Goal: Task Accomplishment & Management: Use online tool/utility

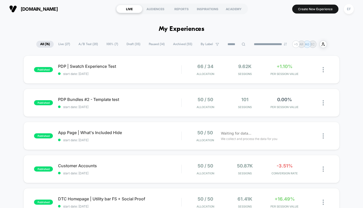
click at [147, 46] on span "Paused ( 14 )" at bounding box center [156, 44] width 23 height 7
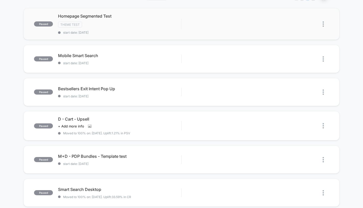
scroll to position [70, 0]
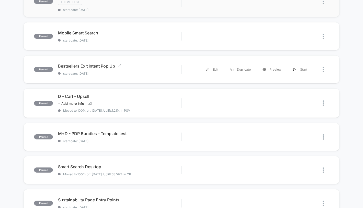
click at [144, 74] on span "start date: [DATE]" at bounding box center [119, 74] width 123 height 4
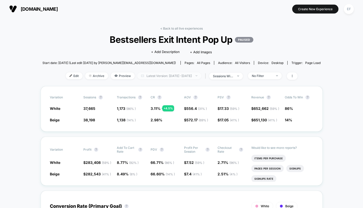
click at [175, 75] on span "Latest Version: Aug 29, 2025 - Oct 8, 2025" at bounding box center [169, 76] width 64 height 7
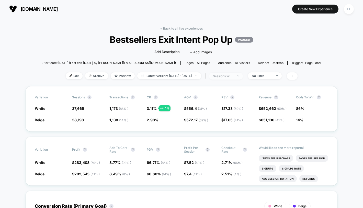
click at [233, 77] on div "sessions with impression" at bounding box center [223, 76] width 20 height 4
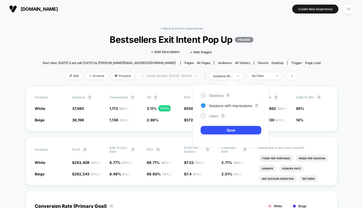
click at [186, 75] on span "Latest Version: Aug 29, 2025 - Oct 8, 2025" at bounding box center [169, 76] width 64 height 7
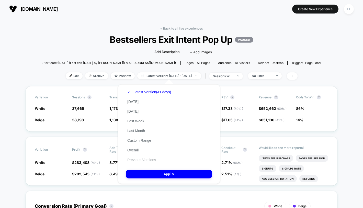
click at [144, 158] on button "Previous Versions" at bounding box center [142, 160] width 32 height 5
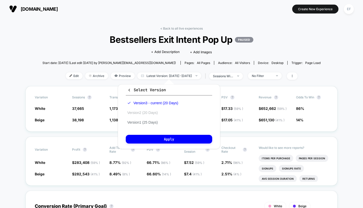
click at [152, 113] on button "Version 2 (20 Days)" at bounding box center [142, 113] width 33 height 5
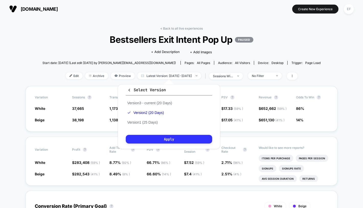
click at [155, 144] on button "Apply" at bounding box center [169, 139] width 86 height 9
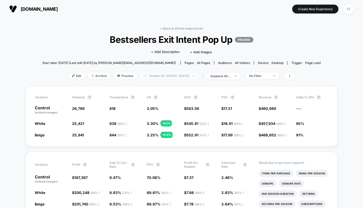
click at [157, 74] on span "Version (2): Aug 10, 2025 - Aug 29, 2025" at bounding box center [169, 76] width 59 height 7
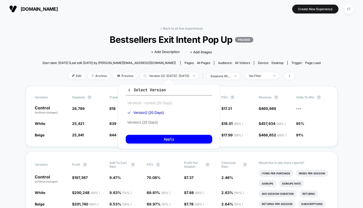
click at [155, 101] on button "Version 3 - current (20 Days)" at bounding box center [150, 103] width 48 height 5
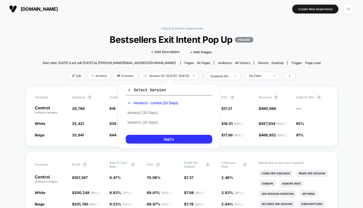
click at [161, 140] on button "Apply" at bounding box center [169, 139] width 86 height 9
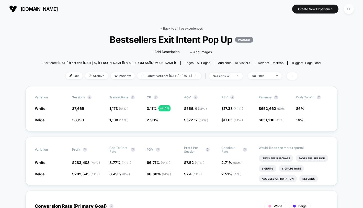
click at [177, 28] on link "< Back to all live experiences" at bounding box center [181, 29] width 42 height 4
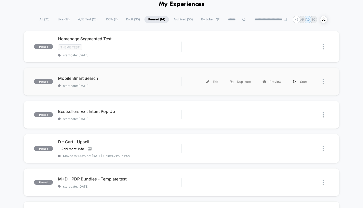
scroll to position [33, 0]
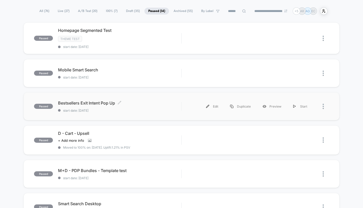
click at [147, 104] on span "Bestsellers Exit Intent Pop Up Click to edit experience details" at bounding box center [119, 103] width 123 height 5
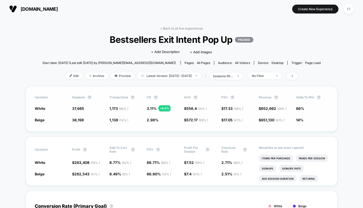
click at [305, 108] on span "86%" at bounding box center [312, 108] width 32 height 5
click at [80, 109] on span "37,665" at bounding box center [78, 108] width 12 height 4
click at [199, 27] on link "< Back to all live experiences" at bounding box center [181, 29] width 42 height 4
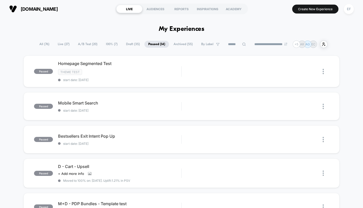
click at [109, 43] on span "100% ( 7 )" at bounding box center [111, 44] width 19 height 7
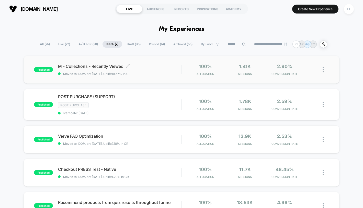
click at [162, 68] on div "M - Collections - Recently Viewed Click to edit experience details Click to edi…" at bounding box center [119, 70] width 123 height 12
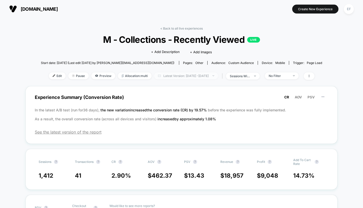
click at [194, 74] on span "Latest Version: Oct 1, 2025 - Oct 8, 2025" at bounding box center [186, 76] width 64 height 7
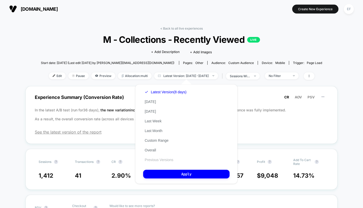
click at [166, 160] on button "Previous Versions" at bounding box center [159, 160] width 32 height 5
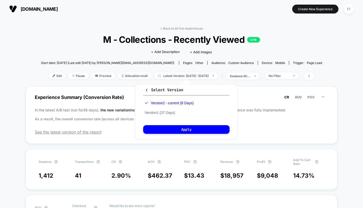
drag, startPoint x: 170, startPoint y: 111, endPoint x: 173, endPoint y: 116, distance: 4.9
click at [170, 111] on button "Version 1 (37 Days)" at bounding box center [159, 113] width 33 height 5
click at [179, 132] on button "Apply" at bounding box center [186, 129] width 86 height 9
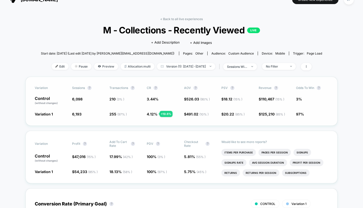
scroll to position [11, 0]
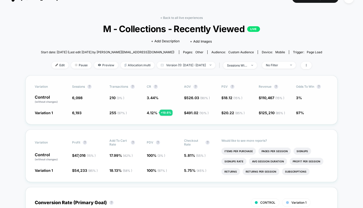
click at [310, 112] on span "97%" at bounding box center [312, 112] width 32 height 5
drag, startPoint x: 297, startPoint y: 113, endPoint x: 297, endPoint y: 120, distance: 7.7
click at [294, 112] on div "Variation 1 6,193 + 1.6 % 255 ( 97 % ) + 19.6 % 4.12 % + 19.6 % $ 491.02 ( 10 %…" at bounding box center [181, 112] width 293 height 5
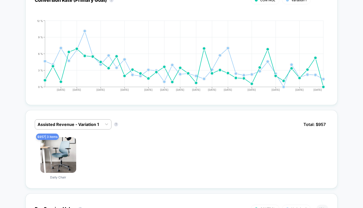
scroll to position [270, 0]
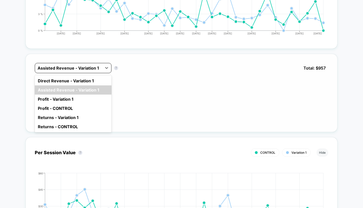
click at [102, 69] on div "Assisted Revenue - Variation 1" at bounding box center [68, 68] width 67 height 8
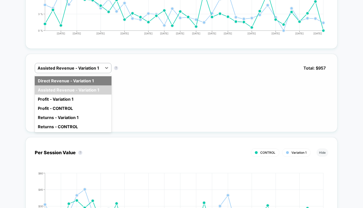
click at [98, 80] on div "Direct Revenue - Variation 1" at bounding box center [73, 80] width 77 height 9
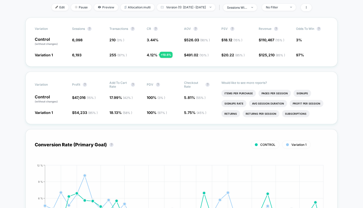
scroll to position [42, 0]
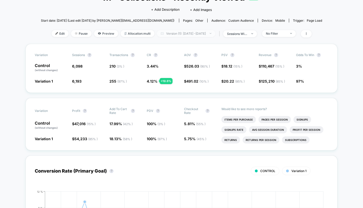
click at [181, 32] on span "Version (1): Aug 26, 2025 - Oct 1, 2025" at bounding box center [186, 33] width 58 height 7
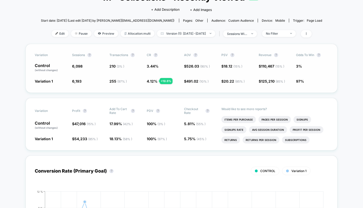
click at [304, 80] on span "97%" at bounding box center [312, 81] width 32 height 5
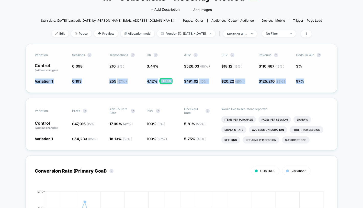
drag, startPoint x: 309, startPoint y: 81, endPoint x: 66, endPoint y: 78, distance: 242.9
click at [66, 79] on div "Variation 1 6,193 + 1.6 % 255 ( 97 % ) + 19.6 % 4.12 % + 19.6 % $ 491.02 ( 10 %…" at bounding box center [181, 81] width 293 height 5
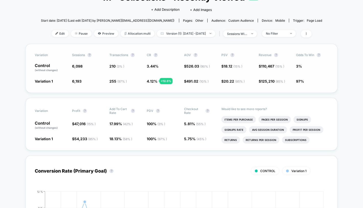
click at [27, 69] on div "Variation Sessions ? Transactions ? CR ? AOV ? PSV ? Revenue ? Odds to Win ? Co…" at bounding box center [182, 68] width 312 height 49
click at [301, 84] on div "Variation Sessions ? Transactions ? CR ? AOV ? PSV ? Revenue ? Odds to Win ? Co…" at bounding box center [182, 68] width 312 height 49
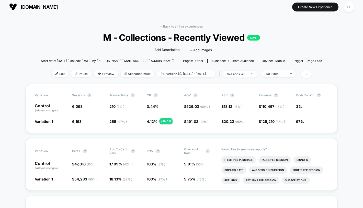
scroll to position [3, 0]
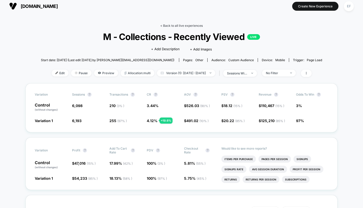
click at [178, 26] on link "< Back to all live experiences" at bounding box center [181, 26] width 42 height 4
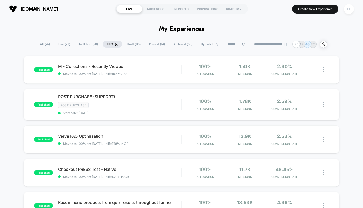
click at [89, 44] on span "A/B Test ( 20 )" at bounding box center [88, 44] width 27 height 7
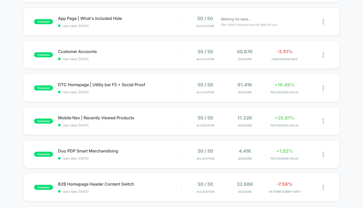
scroll to position [115, 0]
click at [156, 121] on div "Mobile Nav | Recently Viewed Products Click to edit experience details Click to…" at bounding box center [119, 121] width 123 height 12
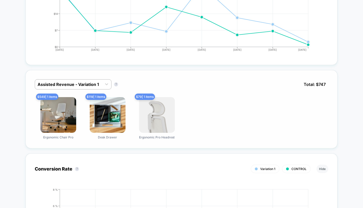
scroll to position [269, 0]
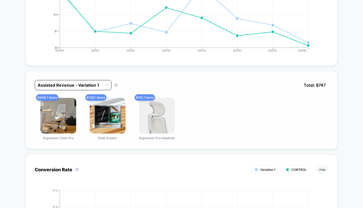
click at [72, 86] on div at bounding box center [69, 85] width 62 height 6
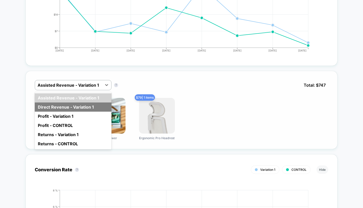
click at [77, 104] on div "Direct Revenue - Variation 1" at bounding box center [73, 107] width 77 height 9
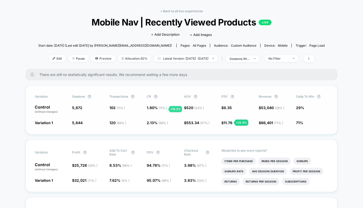
scroll to position [11, 0]
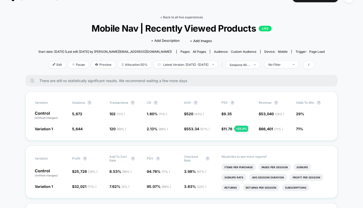
click at [170, 18] on link "< Back to all live experiences" at bounding box center [181, 17] width 42 height 4
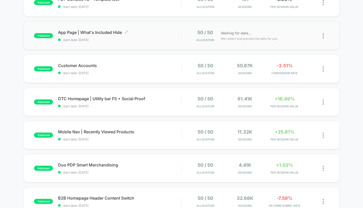
scroll to position [95, 0]
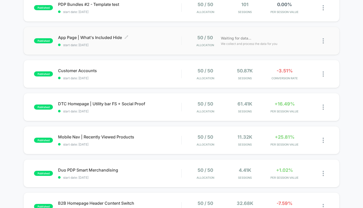
click at [144, 43] on span "start date: 10/6/2025" at bounding box center [119, 45] width 123 height 4
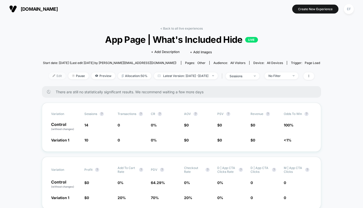
click at [52, 75] on span "Edit" at bounding box center [57, 76] width 17 height 7
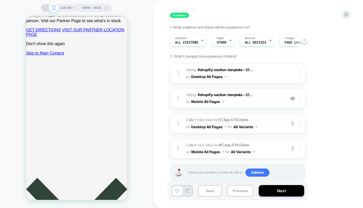
scroll to position [37, 0]
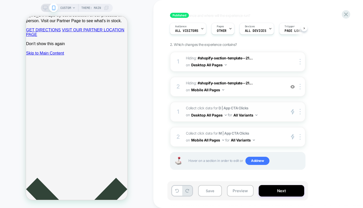
click at [210, 107] on span "Collect click data for D | App CTA Clicks on Desktop All Pages for All Variants" at bounding box center [234, 112] width 97 height 14
click at [301, 113] on div at bounding box center [301, 112] width 8 height 6
click at [330, 103] on div "1. What audience and where will the experience run? Audience All Visitors Pages…" at bounding box center [263, 98] width 186 height 170
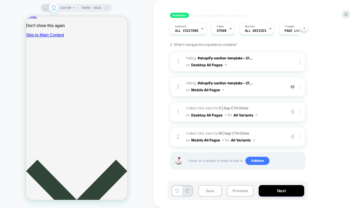
scroll to position [0, 1]
click at [347, 13] on icon at bounding box center [346, 15] width 4 height 4
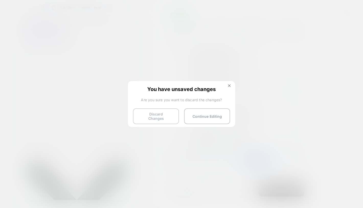
click at [152, 115] on button "Discard Changes" at bounding box center [156, 117] width 46 height 16
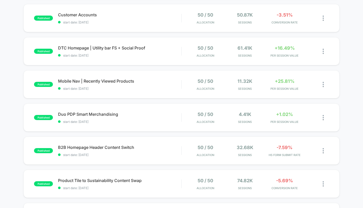
scroll to position [143, 0]
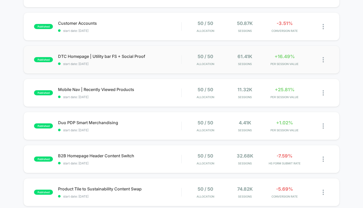
click at [160, 67] on div "published DTC Homepage | Utility bar FS + Social Proof start date: 10/2/2025 50…" at bounding box center [180, 60] width 315 height 28
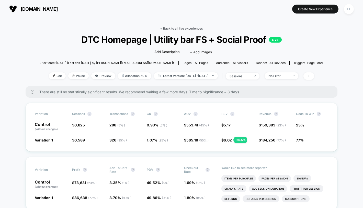
click at [173, 29] on link "< Back to all live experiences" at bounding box center [181, 29] width 42 height 4
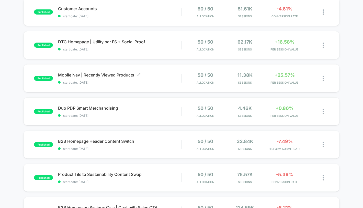
scroll to position [159, 0]
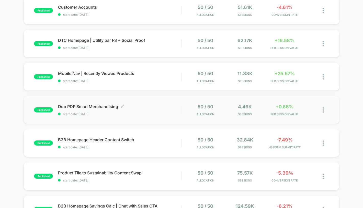
click at [167, 114] on span "start date: [DATE]" at bounding box center [119, 114] width 123 height 4
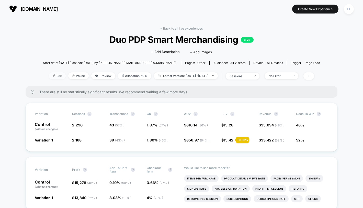
scroll to position [30, 0]
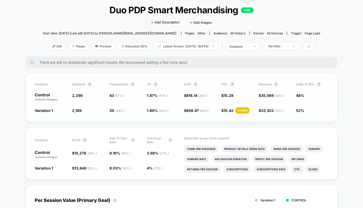
click at [174, 100] on span "1.87 % ( 57 % )" at bounding box center [163, 97] width 32 height 9
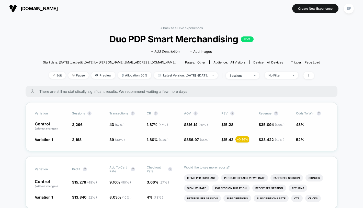
scroll to position [0, 0]
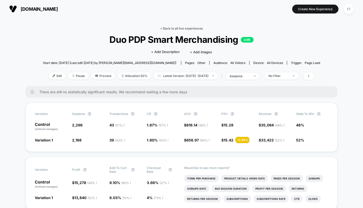
click at [196, 27] on link "< Back to all live experiences" at bounding box center [181, 29] width 42 height 4
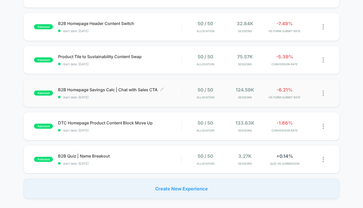
scroll to position [276, 0]
click at [153, 98] on span "start date: 9/25/2025" at bounding box center [119, 97] width 123 height 4
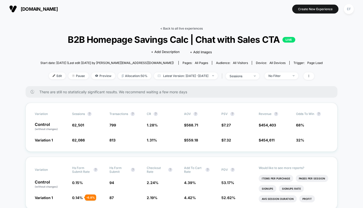
click at [180, 29] on link "< Back to all live experiences" at bounding box center [181, 29] width 42 height 4
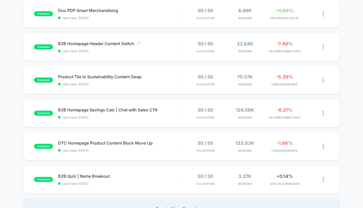
scroll to position [253, 0]
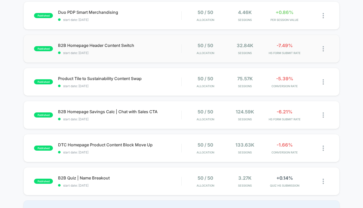
click at [164, 55] on div "published B2B Homepage Header Content Switch start date: 10/1/2025 50 / 50 Allo…" at bounding box center [180, 49] width 315 height 28
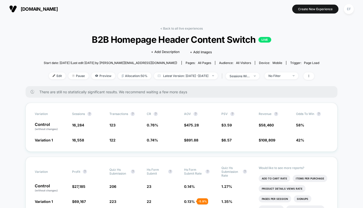
scroll to position [26, 0]
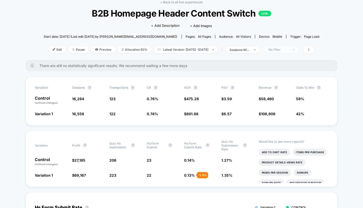
click at [284, 52] on span "No Filter" at bounding box center [281, 49] width 34 height 7
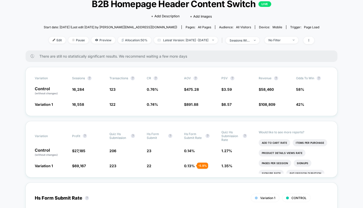
scroll to position [40, 0]
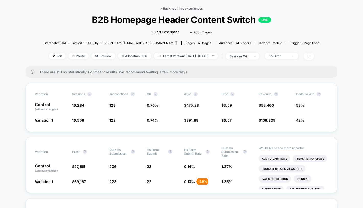
click at [186, 9] on div "< Back to all live experiences B2B Homepage Header Content Switch LIVE Click to…" at bounding box center [182, 37] width 276 height 60
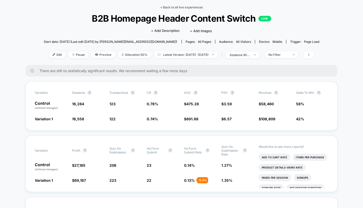
click at [186, 9] on link "< Back to all live experiences" at bounding box center [181, 7] width 42 height 4
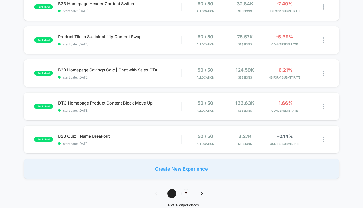
scroll to position [311, 0]
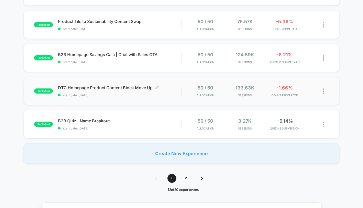
click at [172, 94] on span "start date: [DATE]" at bounding box center [119, 95] width 123 height 4
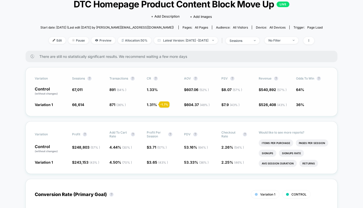
scroll to position [23, 0]
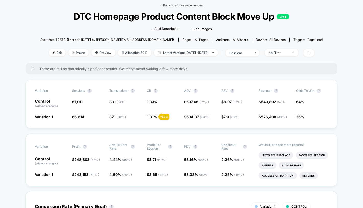
click at [184, 6] on link "< Back to all live experiences" at bounding box center [181, 5] width 42 height 4
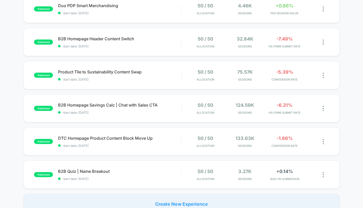
scroll to position [260, 0]
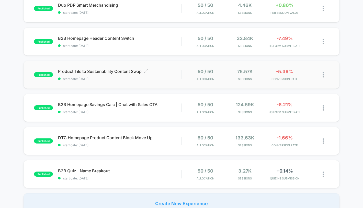
click at [166, 72] on span "Product Tile to Sustainability Content Swap Click to edit experience details" at bounding box center [119, 71] width 123 height 5
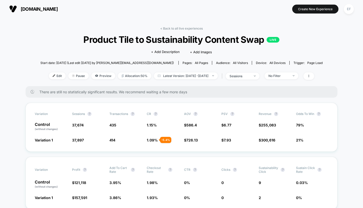
scroll to position [34, 0]
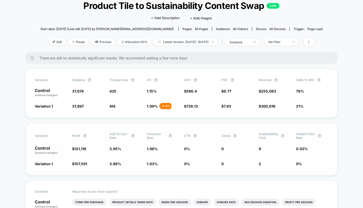
drag, startPoint x: 257, startPoint y: 162, endPoint x: 262, endPoint y: 163, distance: 5.1
click at [257, 162] on div "Variation 1 $ 157,591 + 29.3 % 3.86 % - 2.4 % 1.93 % - 2.5 % 0 % 0 2 - 77.8 % 0…" at bounding box center [181, 163] width 293 height 5
drag, startPoint x: 263, startPoint y: 163, endPoint x: 89, endPoint y: 160, distance: 173.7
click at [87, 160] on div "Variation Profit ? Add To Cart Rate ? Checkout Rate ? CTR ? Clicks ? Sustainabi…" at bounding box center [182, 149] width 312 height 53
click at [266, 148] on span "9" at bounding box center [274, 150] width 32 height 9
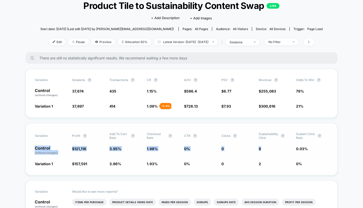
drag, startPoint x: 266, startPoint y: 148, endPoint x: 31, endPoint y: 147, distance: 234.7
click at [31, 147] on div "Variation Profit ? Add To Cart Rate ? Checkout Rate ? CTR ? Clicks ? Sustainabi…" at bounding box center [182, 149] width 312 height 53
click at [45, 148] on p "Control (without changes)" at bounding box center [51, 150] width 32 height 9
click at [314, 44] on span at bounding box center [308, 42] width 11 height 7
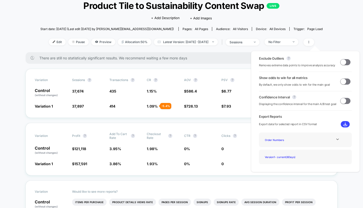
click at [340, 61] on span at bounding box center [343, 62] width 6 height 6
click at [346, 82] on span at bounding box center [345, 82] width 10 height 6
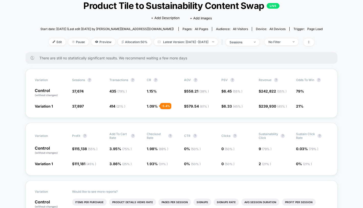
scroll to position [21, 0]
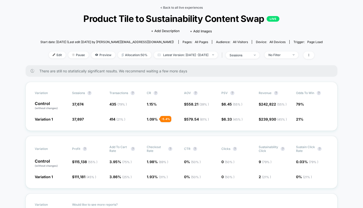
click at [183, 8] on link "< Back to all live experiences" at bounding box center [181, 8] width 42 height 4
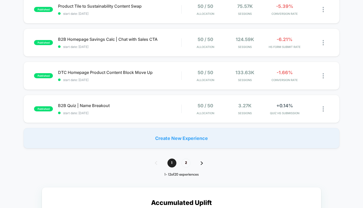
scroll to position [326, 0]
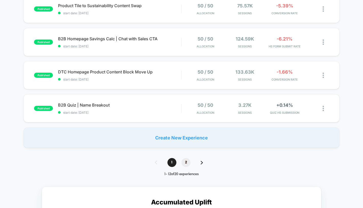
click at [185, 161] on span "2" at bounding box center [185, 162] width 9 height 9
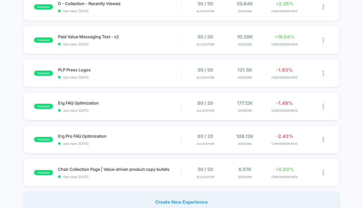
scroll to position [129, 0]
click at [169, 104] on span "Erg FAQ Optimization Click to edit experience details" at bounding box center [119, 103] width 123 height 5
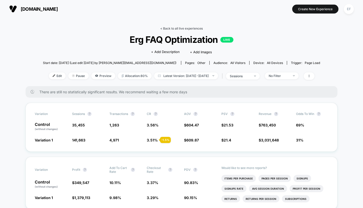
click at [186, 27] on link "< Back to all live experiences" at bounding box center [181, 29] width 42 height 4
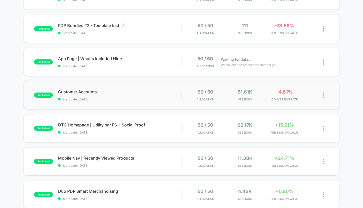
scroll to position [74, 0]
click at [160, 97] on div "Customer Accounts Click to edit experience details Click to edit experience det…" at bounding box center [119, 96] width 123 height 12
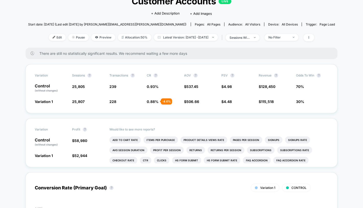
scroll to position [39, 0]
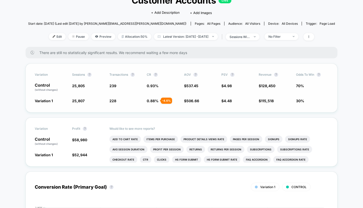
click at [232, 103] on div "Variation Sessions ? Transactions ? CR ? AOV ? PSV ? Revenue ? Odds to Win ? Co…" at bounding box center [182, 88] width 312 height 49
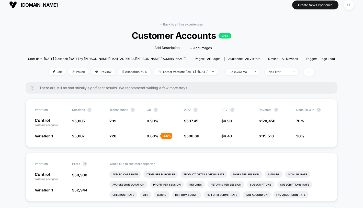
scroll to position [0, 0]
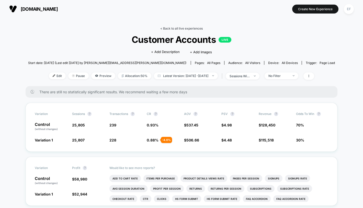
click at [174, 28] on link "< Back to all live experiences" at bounding box center [181, 29] width 42 height 4
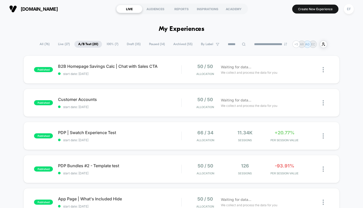
click at [147, 45] on span "Paused ( 14 )" at bounding box center [156, 44] width 23 height 7
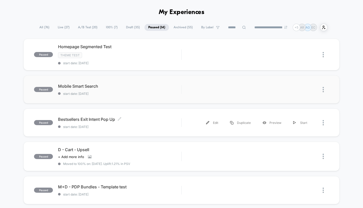
scroll to position [18, 0]
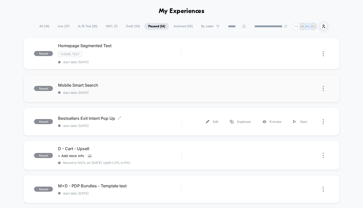
click at [155, 120] on span "Bestsellers Exit Intent Pop Up Click to edit experience details" at bounding box center [119, 118] width 123 height 5
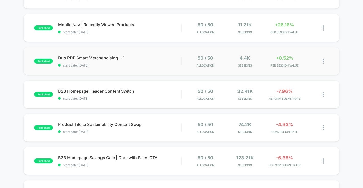
scroll to position [210, 0]
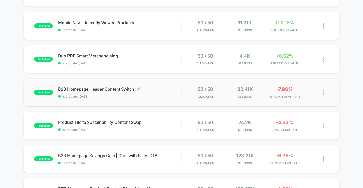
click at [154, 96] on span "start date: [DATE]" at bounding box center [119, 96] width 123 height 4
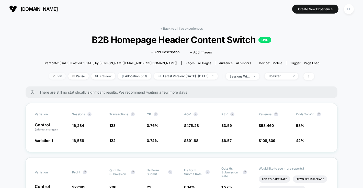
click at [53, 75] on img at bounding box center [54, 76] width 3 height 3
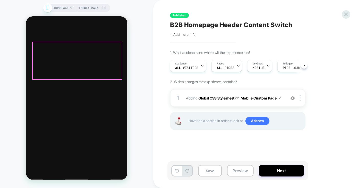
scroll to position [5, 0]
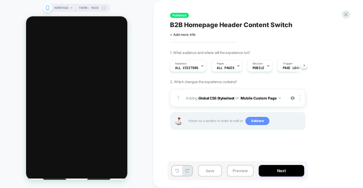
click at [249, 121] on span "Add new" at bounding box center [257, 121] width 24 height 8
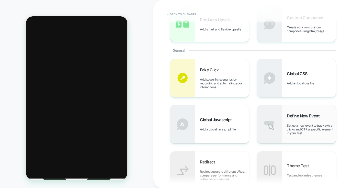
scroll to position [79, 0]
click at [303, 120] on div "Define New Event Set up a new event to track extra clicks and CTR a specific el…" at bounding box center [311, 125] width 49 height 22
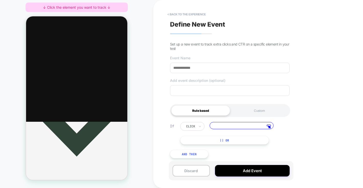
scroll to position [99, 0]
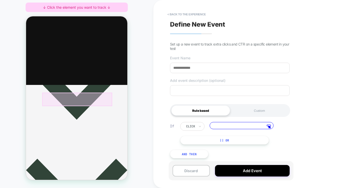
click at [66, 99] on div at bounding box center [77, 99] width 70 height 14
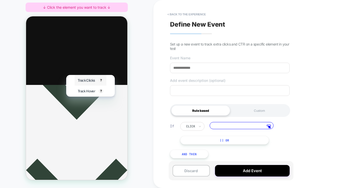
click at [81, 79] on span "Track Clicks" at bounding box center [86, 80] width 17 height 4
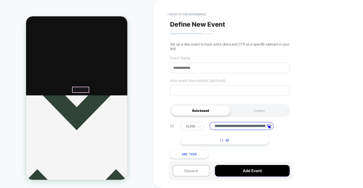
scroll to position [87, 0]
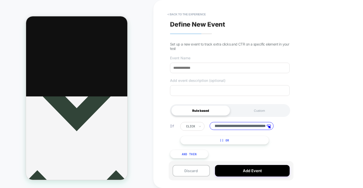
click at [187, 67] on input at bounding box center [230, 68] width 120 height 10
type input "*"
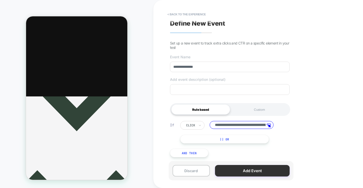
type input "**********"
click at [239, 169] on button "Add Event" at bounding box center [252, 170] width 75 height 11
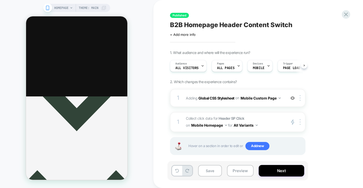
scroll to position [0, 0]
click at [207, 170] on button "Save" at bounding box center [210, 170] width 24 height 11
click at [267, 172] on button "Next" at bounding box center [280, 170] width 45 height 11
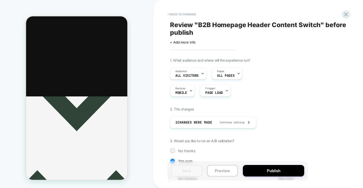
scroll to position [0, 1]
click at [191, 12] on button "< Back to changes" at bounding box center [182, 14] width 34 height 8
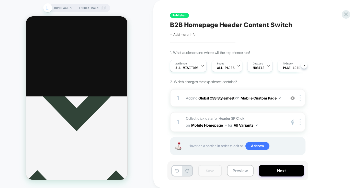
scroll to position [0, 0]
click at [347, 15] on icon at bounding box center [346, 15] width 4 height 4
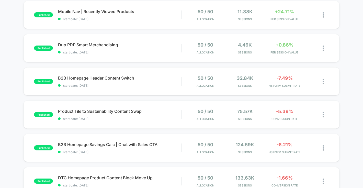
scroll to position [233, 0]
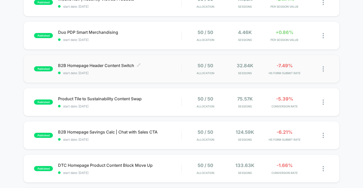
click at [156, 69] on div "B2B Homepage Header Content Switch Click to edit experience details Click to ed…" at bounding box center [119, 69] width 123 height 12
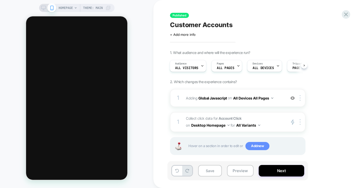
click at [262, 146] on span "Add new" at bounding box center [257, 146] width 24 height 8
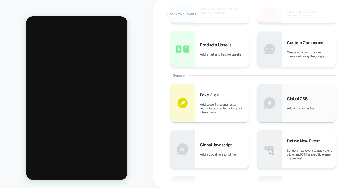
scroll to position [86, 0]
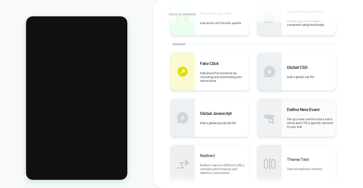
click at [290, 121] on span "Set up a new event to track extra clicks and CTR a specific element in your test" at bounding box center [311, 122] width 49 height 11
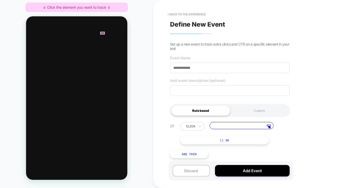
click at [102, 32] on div at bounding box center [102, 33] width 5 height 3
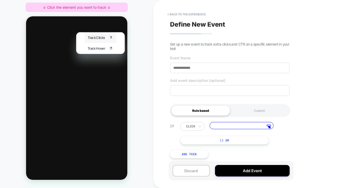
click at [99, 37] on span "Track Clicks" at bounding box center [96, 37] width 17 height 4
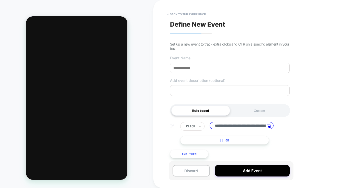
scroll to position [0, 63]
click at [216, 139] on button "|| Or" at bounding box center [224, 140] width 89 height 9
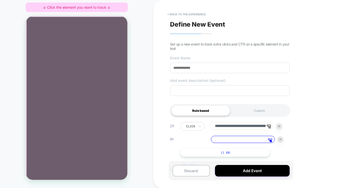
click at [103, 31] on div at bounding box center [77, 98] width 102 height 164
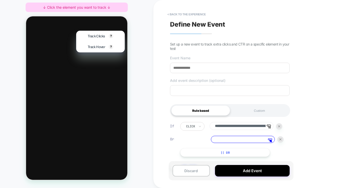
click at [101, 27] on div at bounding box center [76, 97] width 101 height 163
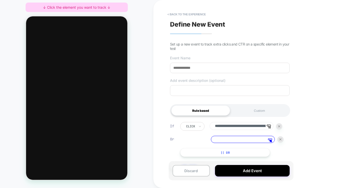
click at [120, 149] on div at bounding box center [76, 97] width 101 height 163
click at [119, 149] on div at bounding box center [76, 100] width 101 height 163
click at [100, 31] on div at bounding box center [76, 100] width 101 height 163
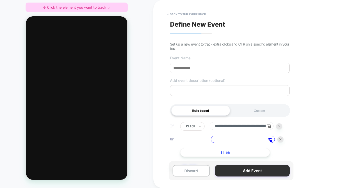
click at [235, 167] on button "Add Event" at bounding box center [252, 170] width 75 height 11
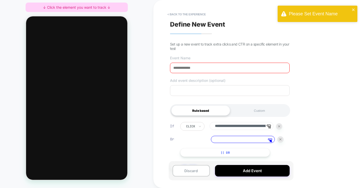
click at [186, 68] on input at bounding box center [230, 68] width 120 height 10
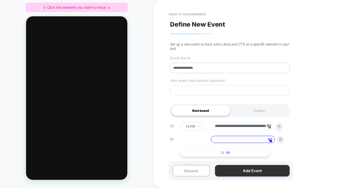
type input "**********"
click at [246, 171] on button "Add Event" at bounding box center [252, 170] width 75 height 11
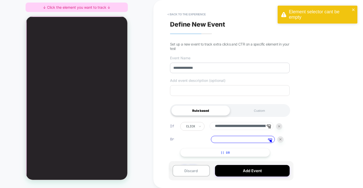
click at [281, 141] on div at bounding box center [280, 139] width 6 height 6
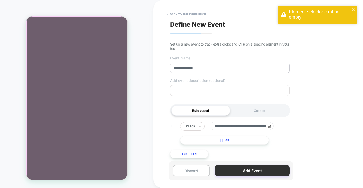
click at [259, 172] on button "Add Event" at bounding box center [252, 170] width 75 height 11
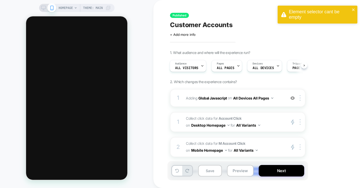
scroll to position [30, 0]
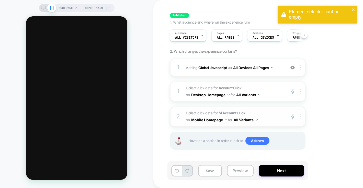
click at [299, 116] on img at bounding box center [299, 117] width 1 height 6
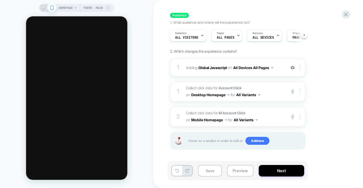
click at [339, 119] on div "1. What audience and where will the experience run? Audience All Visitors Pages…" at bounding box center [263, 91] width 186 height 142
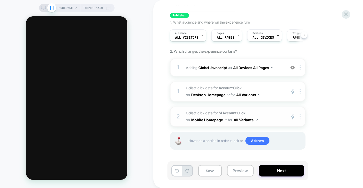
click at [300, 116] on img at bounding box center [299, 117] width 1 height 6
click at [212, 119] on button "Mobile Homepage" at bounding box center [209, 119] width 36 height 7
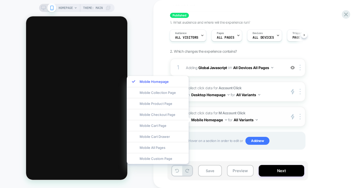
click at [221, 110] on span "Collect click data for M Account Click on Mobile Homepage for All Variants" at bounding box center [234, 117] width 97 height 14
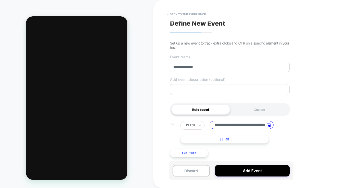
scroll to position [0, 0]
click at [226, 138] on button "|| Or" at bounding box center [224, 139] width 89 height 9
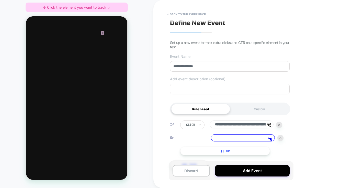
click at [103, 32] on div at bounding box center [102, 32] width 3 height 3
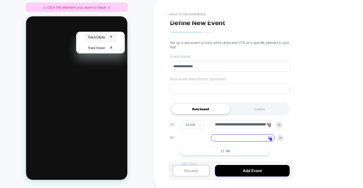
click at [98, 37] on span "Track Clicks" at bounding box center [96, 37] width 17 height 4
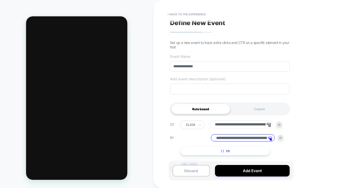
type input "**********"
click at [230, 138] on input "**********" at bounding box center [243, 137] width 64 height 7
drag, startPoint x: 239, startPoint y: 138, endPoint x: 263, endPoint y: 139, distance: 24.5
click at [263, 139] on input "**********" at bounding box center [243, 137] width 64 height 7
click at [251, 138] on input "**********" at bounding box center [243, 137] width 64 height 7
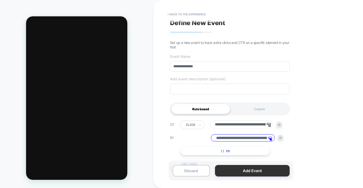
click at [240, 171] on button "Add Event" at bounding box center [252, 170] width 75 height 11
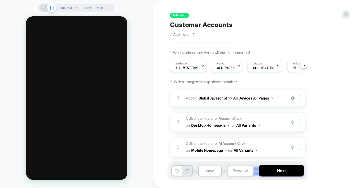
scroll to position [0, 0]
drag, startPoint x: 232, startPoint y: 116, endPoint x: 230, endPoint y: 118, distance: 3.6
click at [232, 116] on strong "Account Click" at bounding box center [229, 118] width 23 height 4
click at [242, 118] on span "Collect click data for Account Click on Desktop Homepage for All Variants" at bounding box center [234, 122] width 97 height 14
click at [207, 150] on button "Mobile Homepage" at bounding box center [209, 149] width 36 height 7
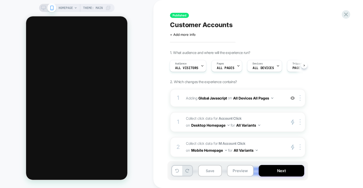
click at [220, 150] on button "Mobile Homepage" at bounding box center [209, 149] width 36 height 7
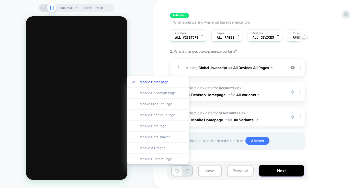
scroll to position [30, 0]
click at [169, 149] on div "Mobile All Pages" at bounding box center [158, 147] width 62 height 11
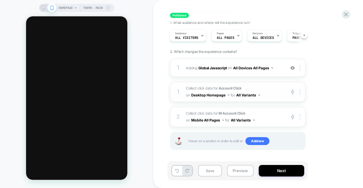
click at [210, 94] on button "Desktop Homepage" at bounding box center [210, 94] width 38 height 7
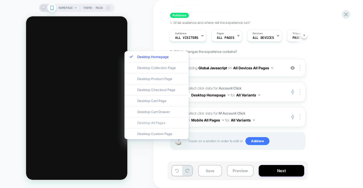
click at [157, 124] on div "Desktop All Pages" at bounding box center [156, 122] width 64 height 11
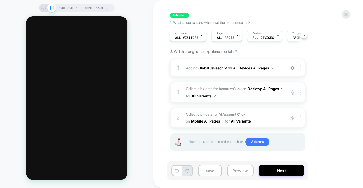
click at [231, 87] on strong "Account Click" at bounding box center [229, 88] width 23 height 4
click at [300, 90] on img at bounding box center [299, 92] width 1 height 6
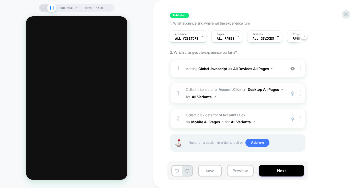
drag, startPoint x: 258, startPoint y: 91, endPoint x: 211, endPoint y: 85, distance: 47.6
click at [258, 91] on span "Collect click data for Account Click on Desktop All Pages for All Variants" at bounding box center [234, 93] width 97 height 15
click at [230, 88] on strong "Account Click" at bounding box center [229, 89] width 23 height 4
click at [200, 90] on span "Collect click data for Account Click on Desktop All Pages for All Variants" at bounding box center [234, 92] width 97 height 15
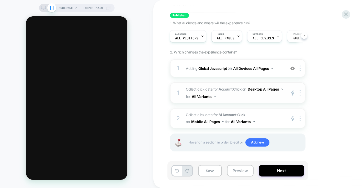
click at [216, 95] on button "All Variants" at bounding box center [204, 96] width 24 height 7
click at [251, 88] on span "Collect click data for Account Click on Desktop All Pages for All Variants" at bounding box center [234, 92] width 97 height 15
click at [196, 89] on span "Collect click data for Account Click on Desktop All Pages for All Variants" at bounding box center [234, 92] width 97 height 15
click at [177, 91] on div "1" at bounding box center [177, 93] width 5 height 10
click at [291, 91] on icon "primary 2" at bounding box center [292, 93] width 4 height 6
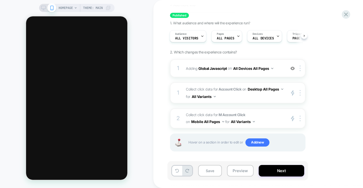
drag, startPoint x: 210, startPoint y: 170, endPoint x: 220, endPoint y: 164, distance: 11.0
click at [210, 170] on button "Save" at bounding box center [210, 170] width 24 height 11
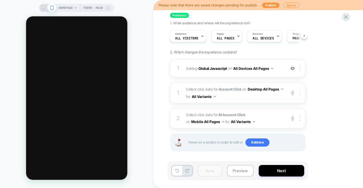
click at [299, 92] on img at bounding box center [299, 93] width 1 height 6
click at [247, 93] on button "Desktop All Pages" at bounding box center [264, 88] width 35 height 7
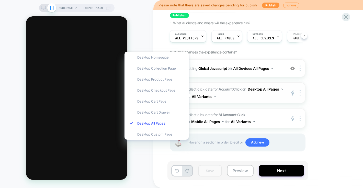
click at [223, 87] on strong "Account Click" at bounding box center [229, 89] width 23 height 4
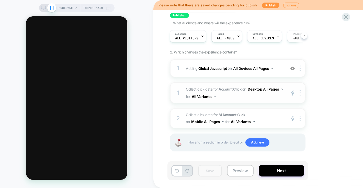
click at [224, 90] on strong "Account Click" at bounding box center [229, 89] width 23 height 4
click at [238, 173] on button "Preview" at bounding box center [240, 170] width 27 height 11
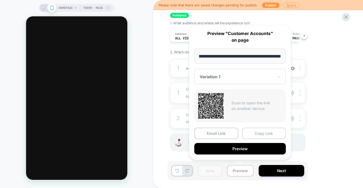
scroll to position [0, 0]
click at [258, 134] on button "Copy Link" at bounding box center [264, 132] width 44 height 11
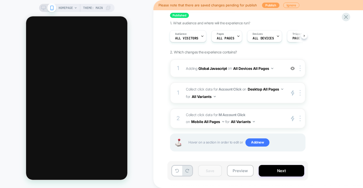
click at [265, 6] on button "Publish" at bounding box center [270, 5] width 17 height 5
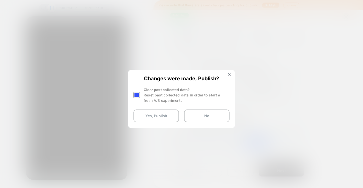
click at [139, 96] on div at bounding box center [136, 95] width 6 height 6
click at [159, 116] on button "Yes, Publish" at bounding box center [155, 115] width 45 height 13
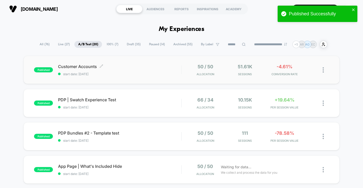
click at [162, 70] on div "Customer Accounts Click to edit experience details Click to edit experience det…" at bounding box center [119, 70] width 123 height 12
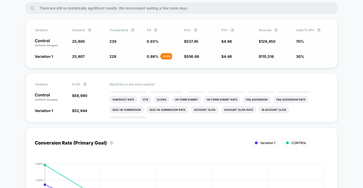
scroll to position [85, 0]
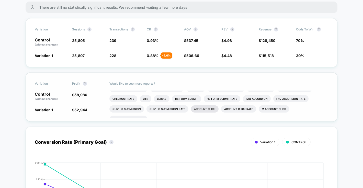
click at [198, 108] on li "Account Click" at bounding box center [205, 108] width 28 height 7
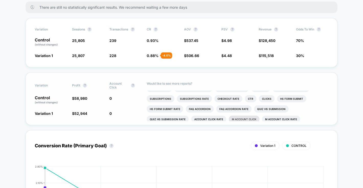
scroll to position [22, 0]
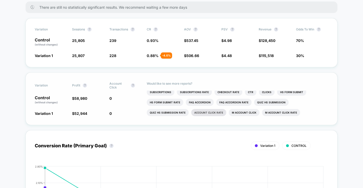
click at [215, 113] on li "Account Click rate" at bounding box center [208, 112] width 35 height 7
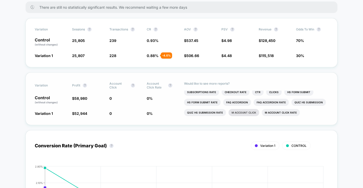
click at [235, 111] on li "M Account Click" at bounding box center [243, 112] width 31 height 7
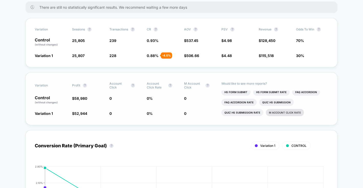
click at [278, 112] on li "M Account Click rate" at bounding box center [285, 112] width 38 height 7
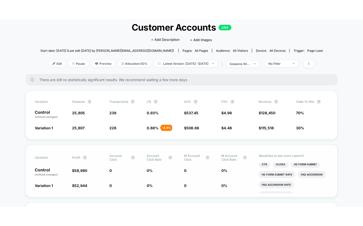
scroll to position [0, 0]
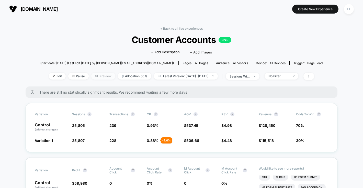
click at [95, 75] on span "Preview" at bounding box center [103, 76] width 24 height 7
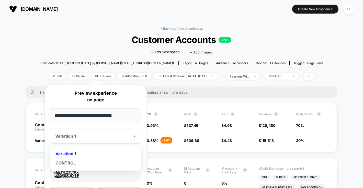
click at [86, 133] on div "Variation 1" at bounding box center [93, 136] width 76 height 6
click at [95, 166] on div "CONTROL" at bounding box center [95, 162] width 86 height 9
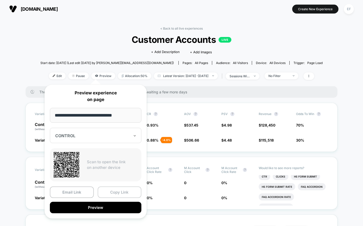
click at [124, 187] on button "Copy Link" at bounding box center [120, 192] width 44 height 11
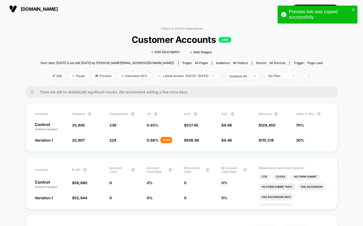
click at [314, 76] on span at bounding box center [308, 76] width 11 height 7
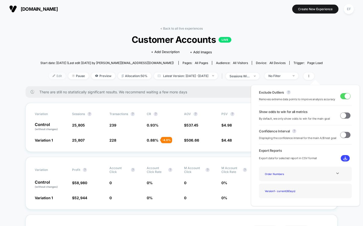
click at [53, 75] on img at bounding box center [54, 76] width 3 height 3
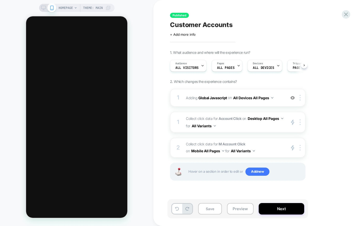
scroll to position [0, 0]
click at [228, 119] on strong "Account Click" at bounding box center [229, 118] width 23 height 4
click at [247, 122] on button "Desktop All Pages" at bounding box center [264, 118] width 35 height 7
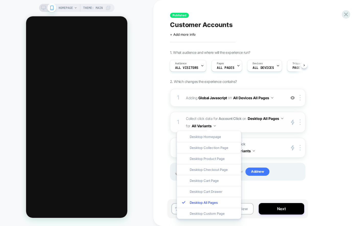
click at [272, 118] on span "Collect click data for Account Click on Desktop All Pages for All Variants" at bounding box center [234, 122] width 97 height 15
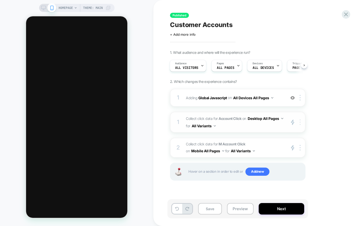
click at [298, 122] on div at bounding box center [301, 123] width 8 height 6
click at [216, 123] on button "All Variants" at bounding box center [204, 125] width 24 height 7
click at [227, 119] on strong "Account Click" at bounding box center [229, 118] width 23 height 4
click at [227, 116] on strong "Account Click" at bounding box center [229, 118] width 23 height 4
click at [205, 148] on button "Mobile All Pages" at bounding box center [207, 150] width 33 height 7
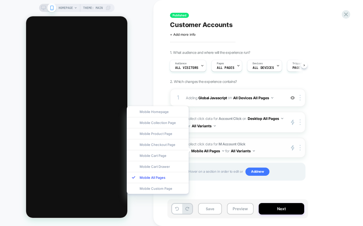
click at [229, 143] on strong "M Account Click" at bounding box center [231, 144] width 27 height 4
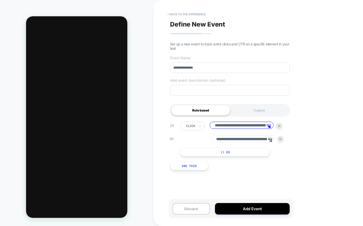
scroll to position [0, 63]
click at [190, 187] on button "Discard" at bounding box center [190, 208] width 37 height 11
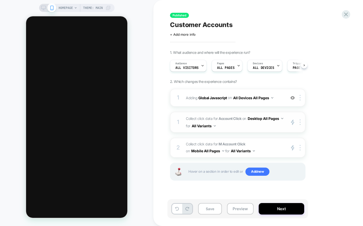
scroll to position [0, 0]
click at [216, 120] on span "Collect click data for Account Click on Desktop All Pages for All Variants" at bounding box center [234, 122] width 97 height 15
click at [230, 118] on strong "Account Click" at bounding box center [229, 118] width 23 height 4
click at [274, 126] on span "Collect click data for Account Click on Desktop All Pages for All Variants" at bounding box center [234, 122] width 97 height 15
click at [206, 118] on span "Collect click data for Account Click on Desktop All Pages for All Variants" at bounding box center [234, 122] width 97 height 15
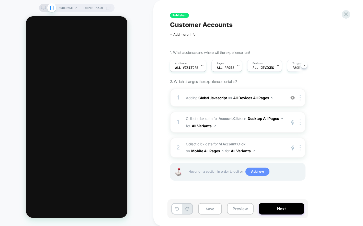
click at [260, 171] on span "Add new" at bounding box center [257, 172] width 24 height 8
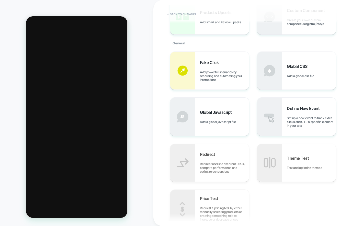
scroll to position [20, 0]
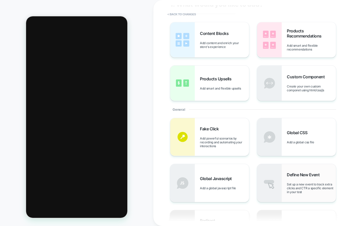
click at [283, 180] on div "Define New Event Set up a new event to track extra clicks and CTR a specific el…" at bounding box center [296, 183] width 79 height 38
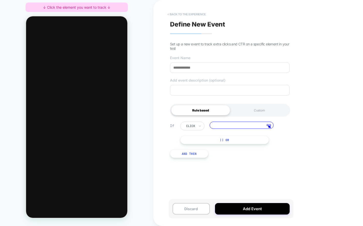
click at [203, 13] on button "< back to the experience" at bounding box center [186, 14] width 43 height 8
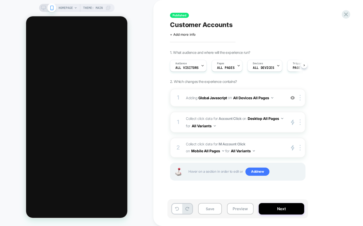
scroll to position [0, 0]
click at [43, 7] on icon at bounding box center [43, 8] width 5 height 5
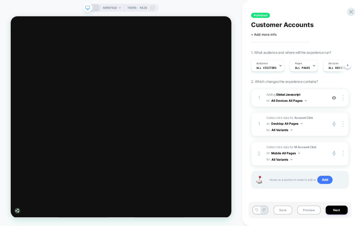
scroll to position [0, 0]
click at [312, 126] on span "Collect click data for Account Click on Desktop All Pages for All Variants" at bounding box center [295, 124] width 58 height 18
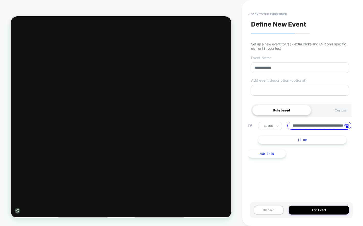
scroll to position [0, 0]
click at [316, 141] on button "|| Or" at bounding box center [302, 140] width 89 height 9
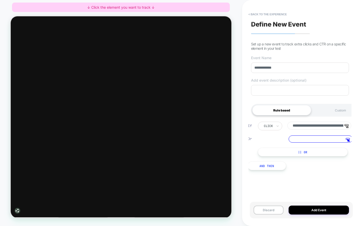
scroll to position [0, 4]
click at [238, 31] on div at bounding box center [237, 31] width 3 height 3
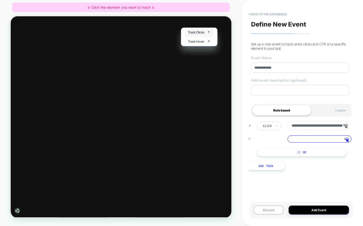
click at [247, 36] on span "Track Clicks" at bounding box center [258, 37] width 22 height 5
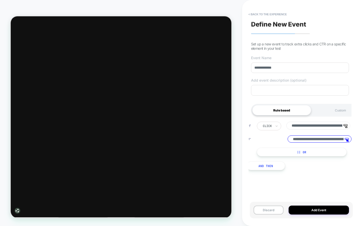
type input "**********"
drag, startPoint x: 322, startPoint y: 124, endPoint x: 322, endPoint y: 127, distance: 2.8
click at [322, 124] on input "**********" at bounding box center [318, 126] width 64 height 8
drag, startPoint x: 322, startPoint y: 127, endPoint x: 348, endPoint y: 128, distance: 26.6
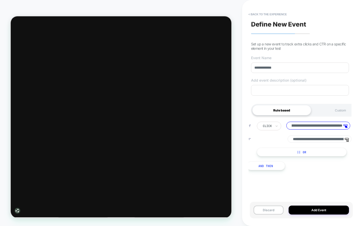
click at [348, 128] on input "**********" at bounding box center [318, 126] width 64 height 8
click at [325, 143] on input "**********" at bounding box center [319, 139] width 64 height 7
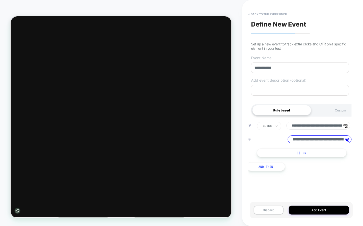
scroll to position [0, 138]
drag, startPoint x: 305, startPoint y: 140, endPoint x: 360, endPoint y: 138, distance: 54.9
click at [360, 138] on div "**********" at bounding box center [302, 113] width 121 height 226
click at [328, 152] on button "|| Or" at bounding box center [302, 153] width 90 height 9
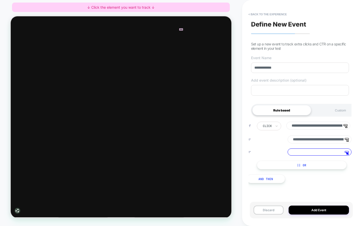
click at [238, 33] on div at bounding box center [237, 33] width 5 height 3
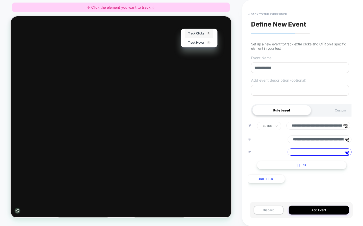
drag, startPoint x: 246, startPoint y: 41, endPoint x: 259, endPoint y: 126, distance: 86.4
click at [246, 41] on div "Track Clicks ? Tracks clicks on the selected element." at bounding box center [261, 39] width 37 height 12
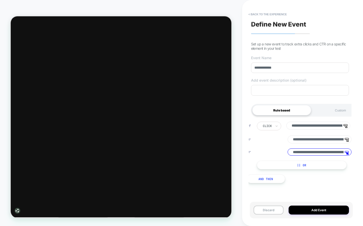
type input "**********"
click at [316, 152] on input "**********" at bounding box center [319, 152] width 64 height 7
drag, startPoint x: 313, startPoint y: 152, endPoint x: 330, endPoint y: 155, distance: 17.3
click at [330, 155] on input "**********" at bounding box center [319, 153] width 64 height 8
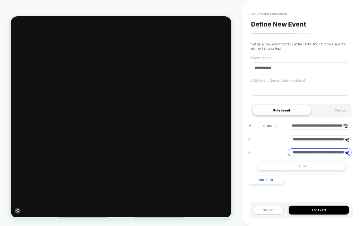
click at [327, 141] on input "**********" at bounding box center [319, 140] width 64 height 8
drag, startPoint x: 318, startPoint y: 140, endPoint x: 339, endPoint y: 143, distance: 21.0
click at [339, 143] on input "**********" at bounding box center [319, 140] width 64 height 8
click at [322, 152] on input "**********" at bounding box center [319, 153] width 64 height 8
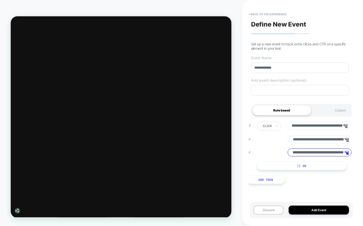
scroll to position [0, 134]
drag, startPoint x: 322, startPoint y: 154, endPoint x: 340, endPoint y: 155, distance: 17.9
click at [340, 155] on input "**********" at bounding box center [319, 153] width 64 height 8
click at [331, 153] on input "**********" at bounding box center [319, 153] width 64 height 8
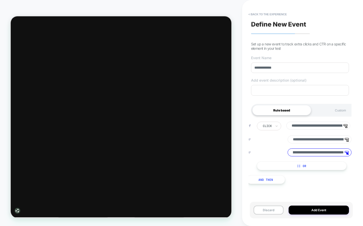
click at [331, 153] on input "**********" at bounding box center [319, 153] width 64 height 8
click at [308, 139] on input "**********" at bounding box center [319, 140] width 64 height 8
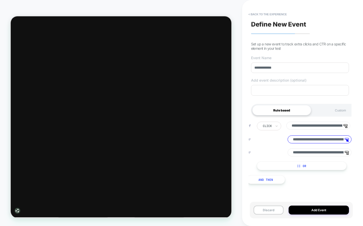
click at [318, 126] on input "**********" at bounding box center [318, 126] width 64 height 8
click at [307, 166] on button "|| Or" at bounding box center [302, 166] width 90 height 9
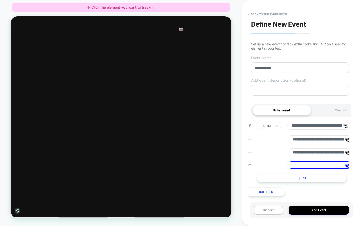
click at [236, 33] on div at bounding box center [237, 33] width 5 height 3
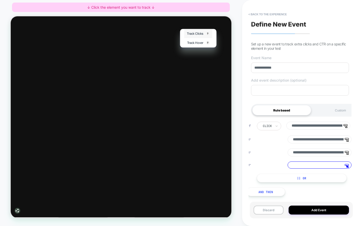
click at [244, 40] on div "Track Clicks ? Tracks clicks on the selected element." at bounding box center [260, 39] width 37 height 12
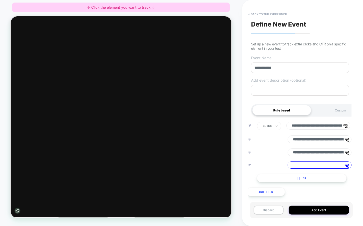
type input "**********"
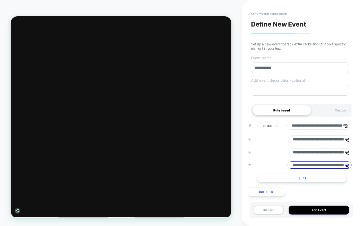
click at [303, 165] on input "**********" at bounding box center [319, 165] width 64 height 7
click at [309, 187] on button "Add Event" at bounding box center [318, 210] width 60 height 9
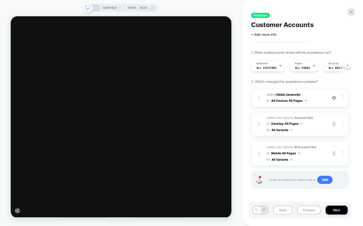
scroll to position [0, 0]
click at [286, 187] on button "Save" at bounding box center [282, 210] width 19 height 9
click at [331, 187] on button "Next" at bounding box center [336, 210] width 22 height 9
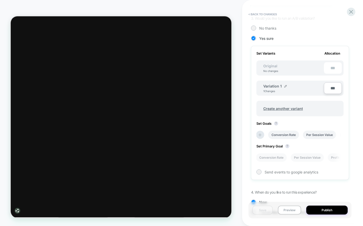
scroll to position [144, 0]
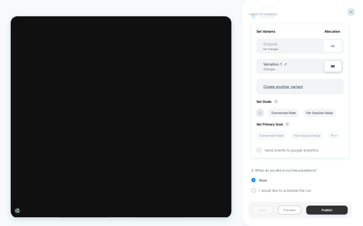
click at [317, 187] on button "Publish" at bounding box center [326, 210] width 41 height 9
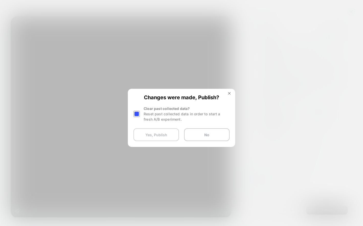
click at [158, 134] on button "Yes, Publish" at bounding box center [155, 134] width 45 height 13
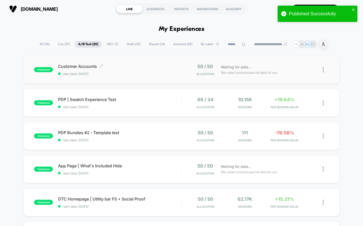
click at [151, 67] on span "Customer Accounts Click to edit experience details" at bounding box center [119, 66] width 123 height 5
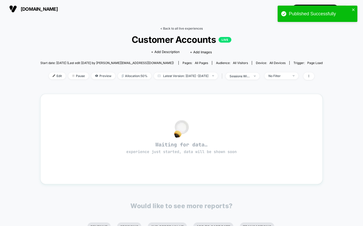
click at [170, 27] on link "< Back to all live experiences" at bounding box center [181, 29] width 42 height 4
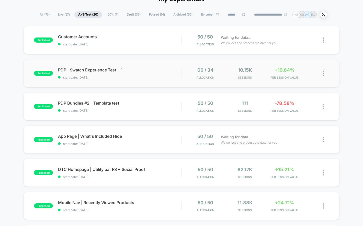
scroll to position [44, 0]
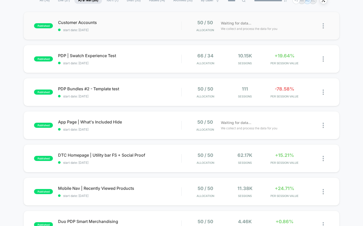
click at [150, 32] on div "published Customer Accounts start date: 10/8/2025 50 / 50 Allocation Waiting fo…" at bounding box center [180, 26] width 315 height 28
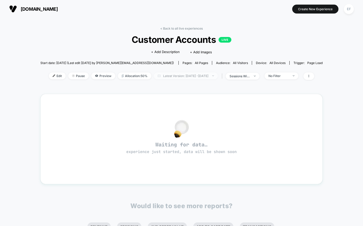
click at [171, 77] on span "Latest Version: Oct 8, 2025 - Oct 8, 2025" at bounding box center [186, 76] width 64 height 7
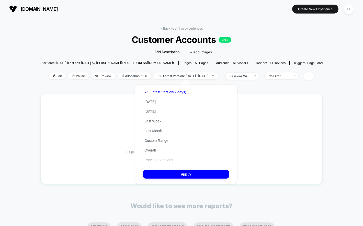
click at [159, 162] on button "Previous Versions" at bounding box center [159, 160] width 32 height 5
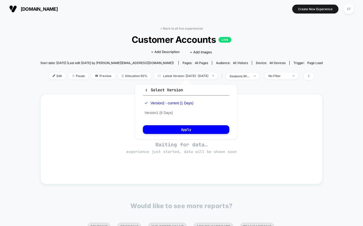
click at [165, 116] on div "Version 2 - current (1 Days) Version 1 (6 Days)" at bounding box center [169, 107] width 52 height 19
click at [165, 113] on button "Version 1 (6 Days)" at bounding box center [158, 113] width 31 height 5
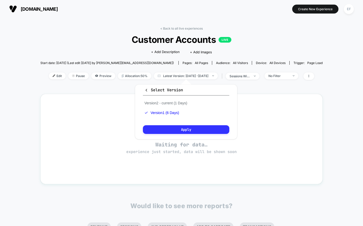
click at [165, 130] on button "Apply" at bounding box center [186, 129] width 86 height 9
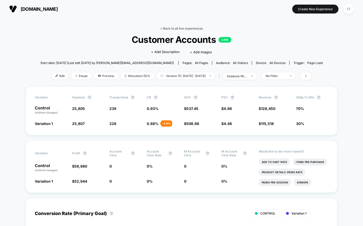
click at [175, 27] on link "< Back to all live experiences" at bounding box center [181, 29] width 42 height 4
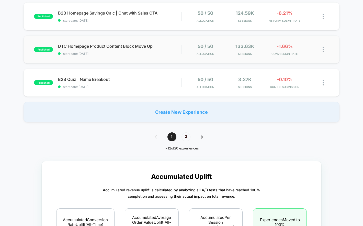
scroll to position [413, 0]
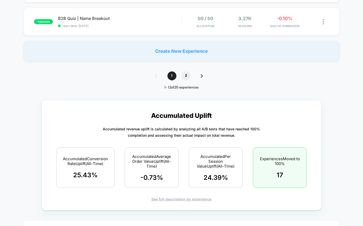
click at [183, 78] on span "2" at bounding box center [185, 76] width 9 height 9
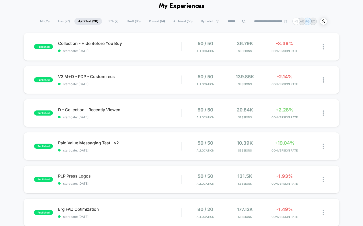
scroll to position [22, 0]
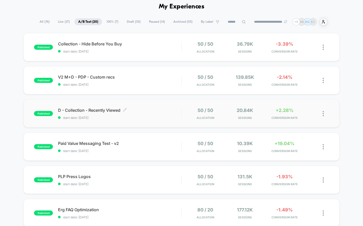
click at [161, 110] on span "D - Collection - Recently Viewed Click to edit experience details" at bounding box center [119, 110] width 123 height 5
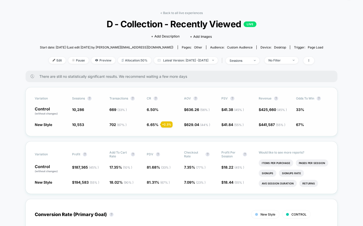
scroll to position [22, 0]
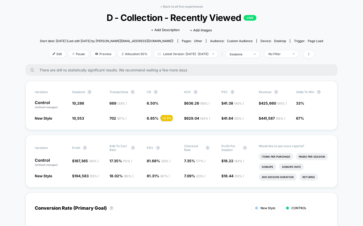
click at [197, 5] on link "< Back to all live experiences" at bounding box center [181, 7] width 42 height 4
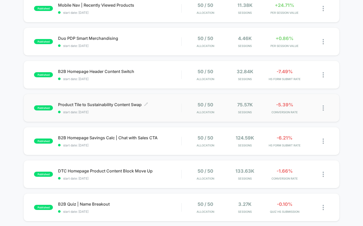
scroll to position [228, 0]
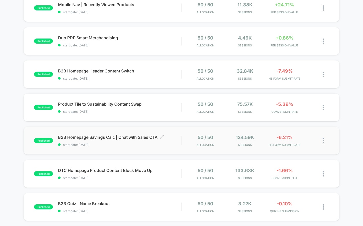
click at [162, 141] on div "B2B Homepage Savings Calc | Chat with Sales CTA Click to edit experience detail…" at bounding box center [119, 141] width 123 height 12
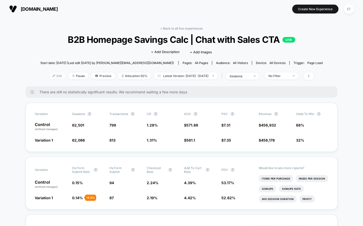
click at [51, 74] on span "Edit" at bounding box center [57, 76] width 17 height 7
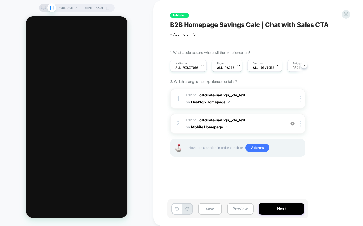
scroll to position [0, 0]
click at [262, 148] on span "Add new" at bounding box center [257, 148] width 24 height 8
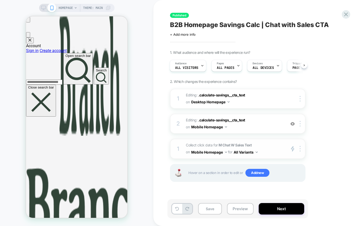
click at [208, 152] on button "Mobile Homepage" at bounding box center [209, 152] width 36 height 7
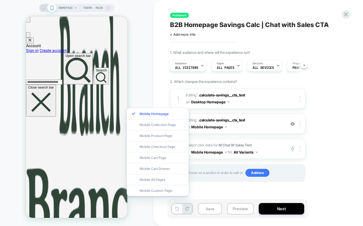
click at [324, 165] on div "1. What audience and where will the experience run? Audience All Visitors Pages…" at bounding box center [263, 122] width 186 height 145
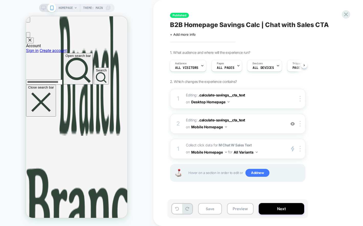
click at [43, 7] on icon at bounding box center [43, 8] width 5 height 5
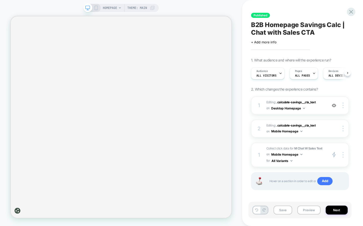
scroll to position [0, 0]
click at [327, 180] on span "Add" at bounding box center [325, 181] width 16 height 8
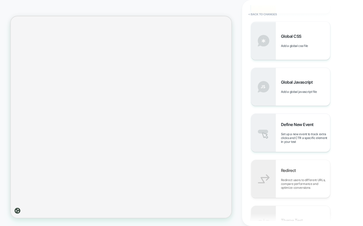
scroll to position [260, 0]
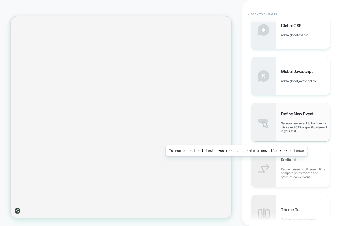
click at [301, 122] on span "Set up a new event to track extra clicks and CTR a specific element in your test" at bounding box center [305, 127] width 49 height 11
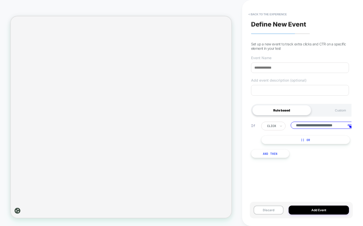
scroll to position [0, 9]
click at [281, 13] on button "< back to the experience" at bounding box center [267, 14] width 43 height 8
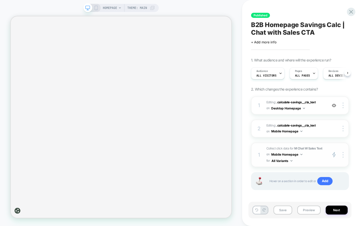
scroll to position [0, 0]
click at [324, 180] on span "Add" at bounding box center [325, 181] width 16 height 8
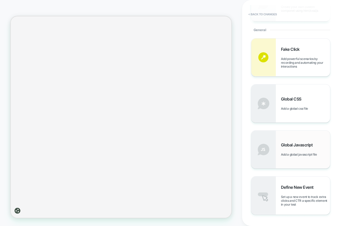
scroll to position [210, 0]
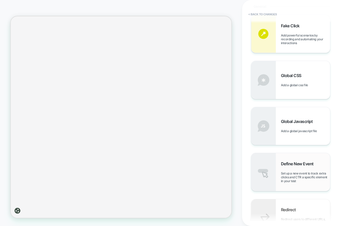
click at [293, 173] on span "Set up a new event to track extra clicks and CTR a specific element in your test" at bounding box center [305, 177] width 49 height 11
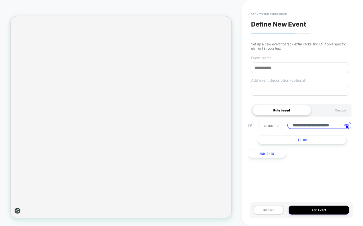
scroll to position [0, 9]
click at [323, 211] on button "Add Event" at bounding box center [318, 210] width 60 height 9
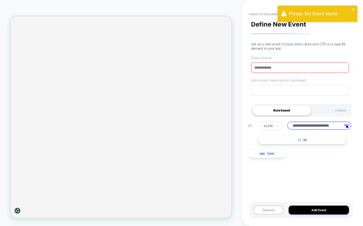
click at [283, 66] on input at bounding box center [300, 68] width 98 height 10
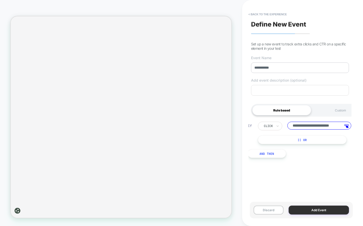
type input "**********"
click at [322, 211] on button "Add Event" at bounding box center [318, 210] width 60 height 9
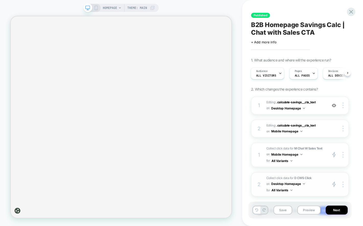
scroll to position [32, 0]
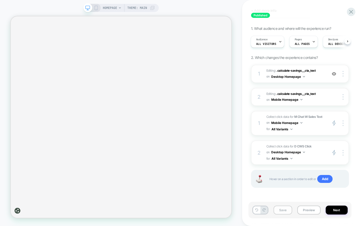
click at [281, 211] on button "Save" at bounding box center [282, 210] width 19 height 9
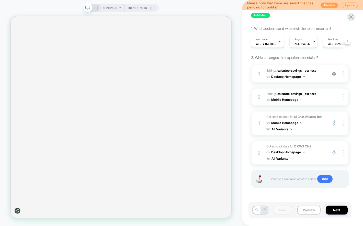
click at [328, 5] on button "Publish" at bounding box center [328, 5] width 17 height 5
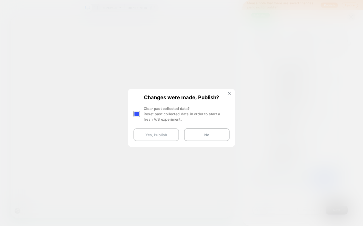
click at [150, 134] on button "Yes, Publish" at bounding box center [155, 134] width 45 height 13
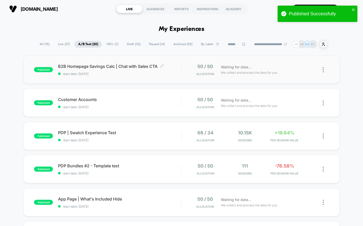
click at [162, 75] on span "start date: 10/8/2025" at bounding box center [119, 74] width 123 height 4
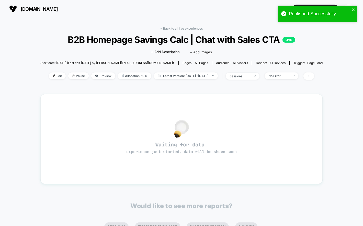
scroll to position [21, 0]
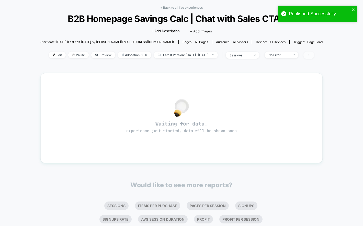
click at [314, 57] on span at bounding box center [308, 55] width 11 height 7
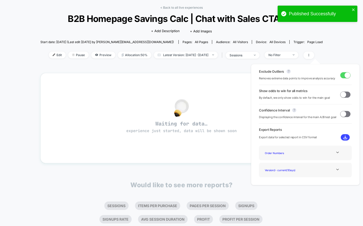
click at [231, 66] on div "< Back to all live experiences B2B Homepage Savings Calc | Chat with Sales CTA …" at bounding box center [181, 134] width 282 height 265
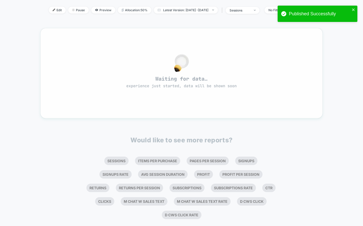
scroll to position [77, 0]
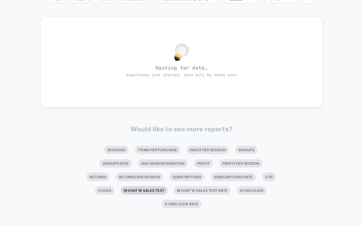
click at [167, 192] on li "M Chat W Sales Text" at bounding box center [144, 190] width 47 height 8
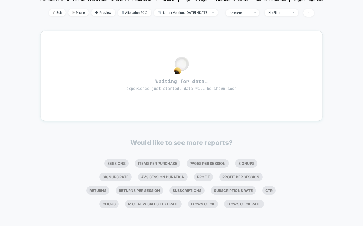
scroll to position [63, 0]
click at [179, 205] on li "M Chat W Sales Text rate" at bounding box center [153, 204] width 57 height 8
click at [186, 204] on li "D CWS Click" at bounding box center [171, 204] width 30 height 8
click at [198, 205] on li "D CWS Click rate" at bounding box center [194, 204] width 40 height 8
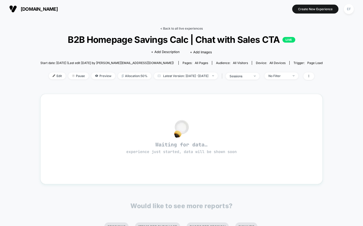
click at [180, 29] on link "< Back to all live experiences" at bounding box center [181, 29] width 42 height 4
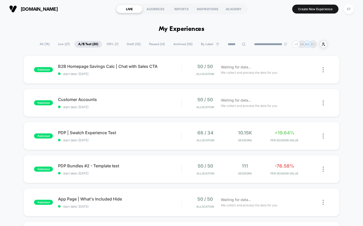
scroll to position [11, 0]
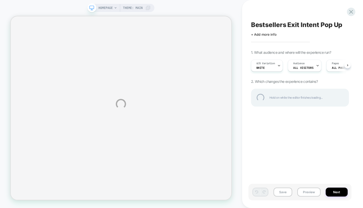
click at [333, 192] on div "HOMEPAGE Theme: MAIN Bestsellers Exit Intent Pop Up Click to edit experience de…" at bounding box center [181, 104] width 363 height 208
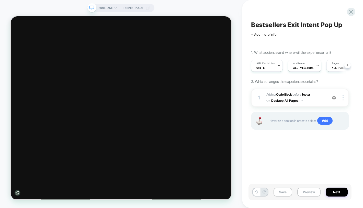
scroll to position [0, 0]
click at [335, 192] on button "Next" at bounding box center [336, 192] width 22 height 9
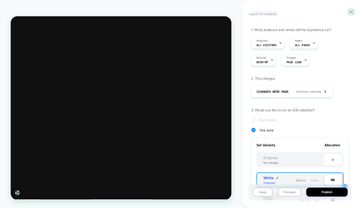
scroll to position [65, 0]
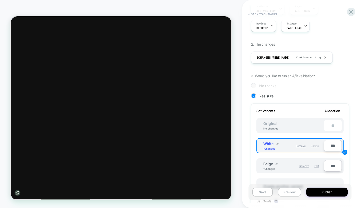
click at [332, 146] on input "***" at bounding box center [333, 145] width 18 height 11
click at [332, 145] on input "***" at bounding box center [333, 145] width 18 height 11
click at [332, 146] on input "***" at bounding box center [333, 145] width 18 height 11
click at [330, 146] on input "***" at bounding box center [333, 145] width 18 height 11
type input "***"
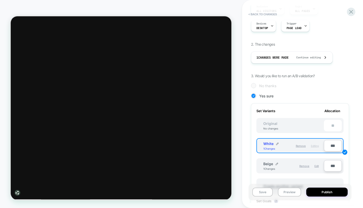
type input "**"
type input "***"
type input "**"
type input "****"
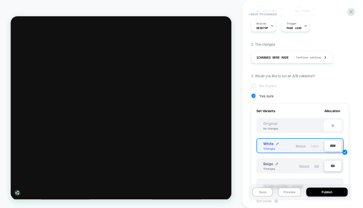
click at [253, 150] on div "Set Variants Allocation Original No changes ** White 1 Changes Remove Editing *…" at bounding box center [300, 181] width 98 height 154
click at [330, 166] on input "***" at bounding box center [333, 165] width 18 height 11
type input "**"
click at [350, 163] on div "Review " Bestsellers Exit Intent Pop Up " before publish Click to edit experien…" at bounding box center [299, 104] width 103 height 198
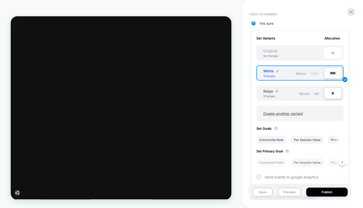
scroll to position [126, 0]
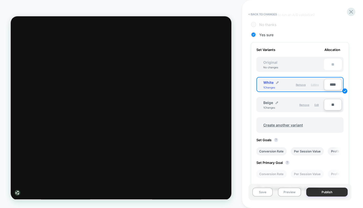
click at [326, 197] on button "Publish" at bounding box center [326, 192] width 41 height 9
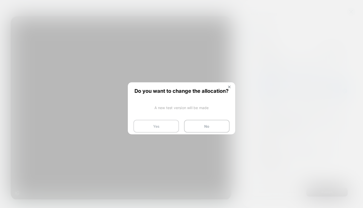
click at [150, 125] on button "Yes" at bounding box center [155, 126] width 45 height 13
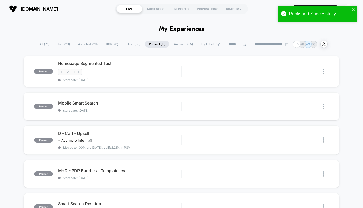
click at [111, 41] on span "100% ( 8 )" at bounding box center [112, 44] width 20 height 7
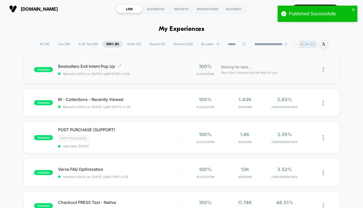
click at [167, 67] on span "Bestsellers Exit Intent Pop Up Click to edit experience details" at bounding box center [119, 66] width 123 height 5
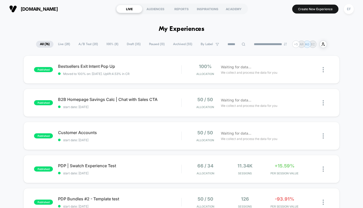
drag, startPoint x: 85, startPoint y: 45, endPoint x: 93, endPoint y: 46, distance: 8.1
click at [85, 45] on span "A/B Test ( 20 )" at bounding box center [88, 44] width 27 height 7
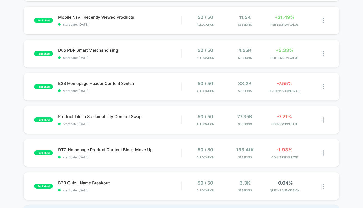
scroll to position [328, 0]
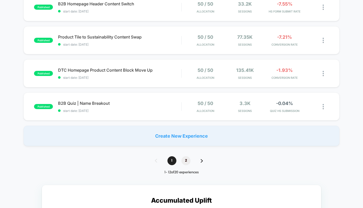
click at [187, 161] on span "2" at bounding box center [185, 161] width 9 height 9
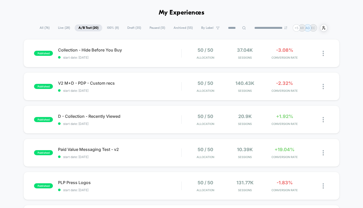
scroll to position [0, 0]
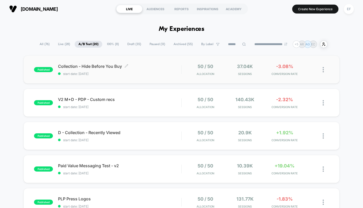
click at [168, 66] on span "Collection - Hide Before You Buy Click to edit experience details" at bounding box center [119, 66] width 123 height 5
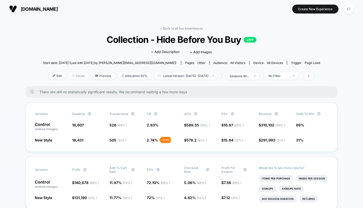
click at [72, 75] on img at bounding box center [73, 76] width 3 height 3
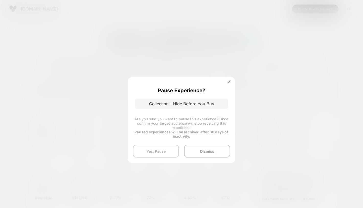
drag, startPoint x: 169, startPoint y: 149, endPoint x: 182, endPoint y: 136, distance: 17.3
click at [169, 149] on button "Yes, Pause" at bounding box center [156, 151] width 46 height 13
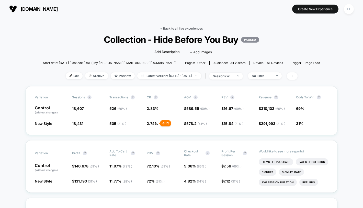
click at [175, 29] on link "< Back to all live experiences" at bounding box center [181, 29] width 42 height 4
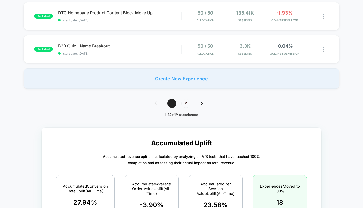
scroll to position [387, 0]
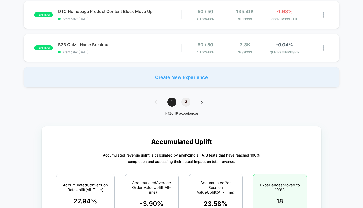
click at [187, 105] on span "2" at bounding box center [185, 102] width 9 height 9
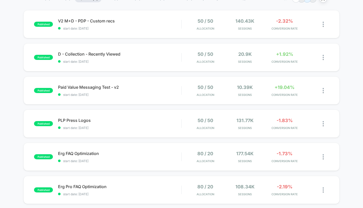
scroll to position [49, 0]
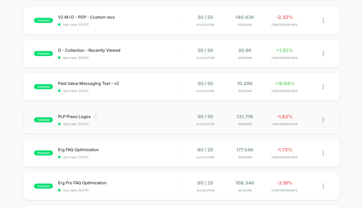
click at [164, 116] on span "PLP Press Logos Click to edit experience details" at bounding box center [119, 116] width 123 height 5
